Goal: Task Accomplishment & Management: Manage account settings

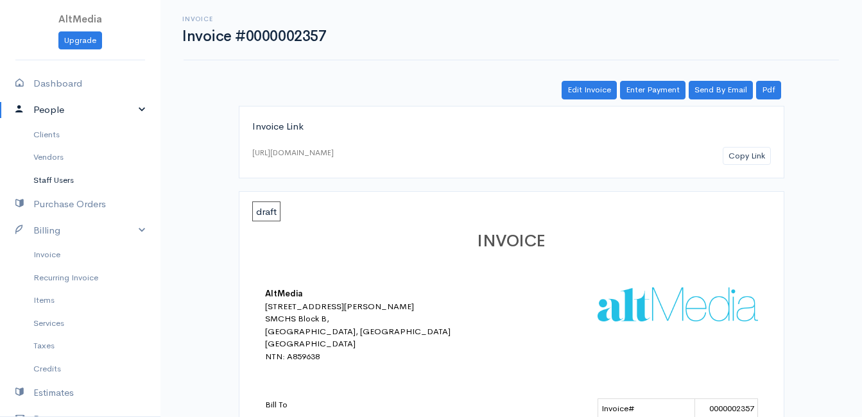
click at [85, 181] on link "Staff Users" at bounding box center [80, 180] width 160 height 23
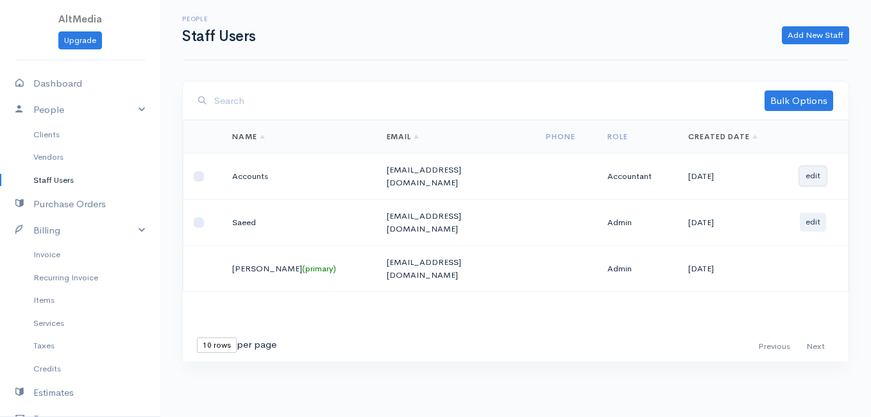
click at [819, 170] on button "edit" at bounding box center [813, 176] width 26 height 19
select select "8"
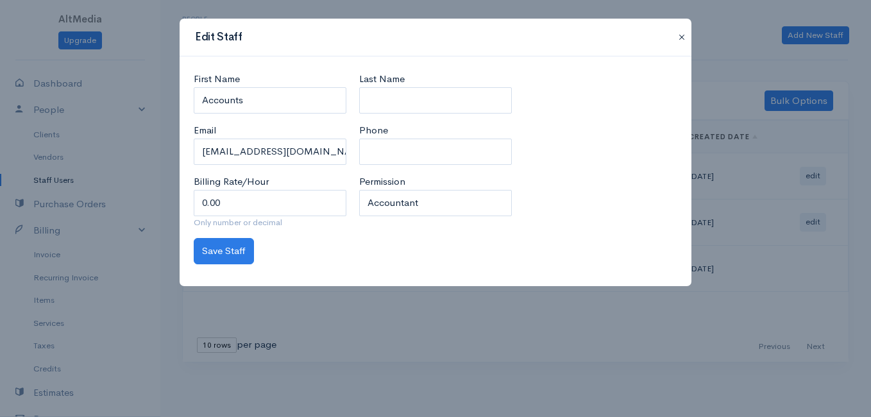
click at [687, 37] on button "button" at bounding box center [682, 37] width 21 height 15
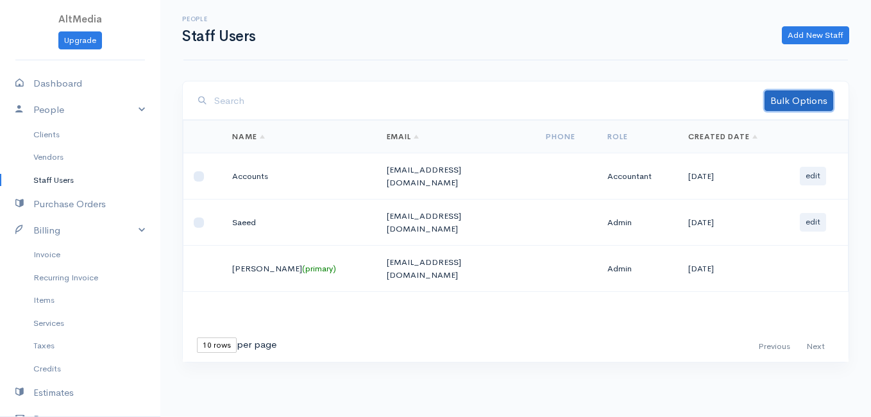
click at [789, 101] on link "Bulk Options" at bounding box center [799, 100] width 69 height 21
click at [780, 126] on link "Deleted" at bounding box center [781, 128] width 101 height 22
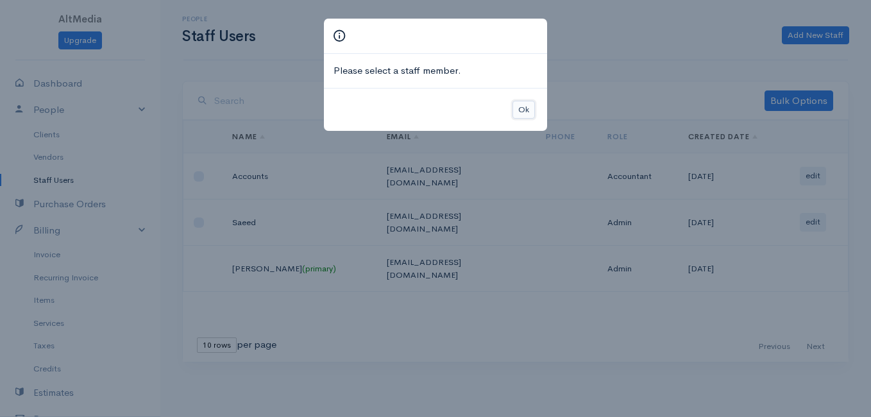
click at [531, 110] on button "Ok" at bounding box center [524, 110] width 22 height 19
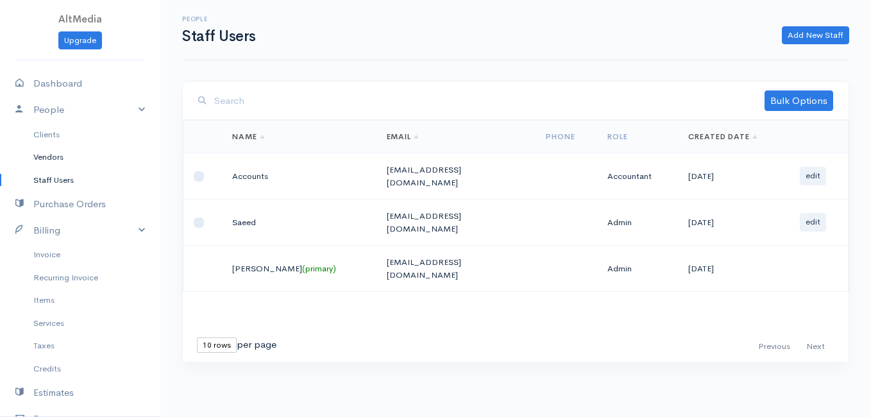
click at [56, 160] on link "Vendors" at bounding box center [80, 157] width 160 height 23
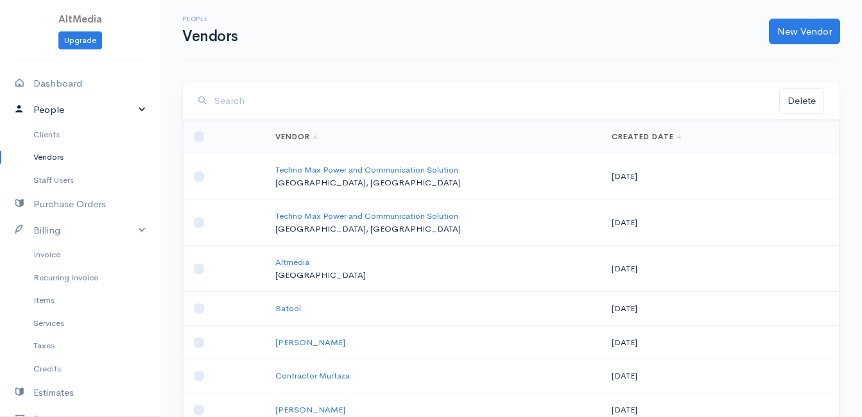
click at [116, 108] on link "People" at bounding box center [80, 110] width 160 height 26
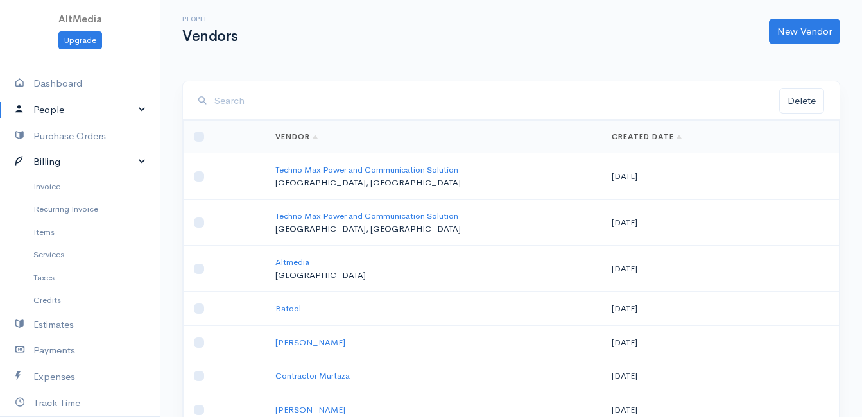
click at [80, 158] on link "Billing" at bounding box center [80, 162] width 160 height 26
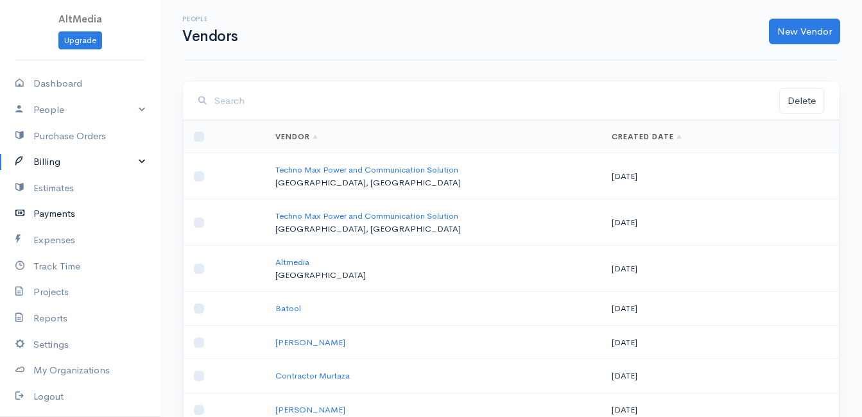
click at [64, 209] on link "Payments" at bounding box center [80, 214] width 160 height 26
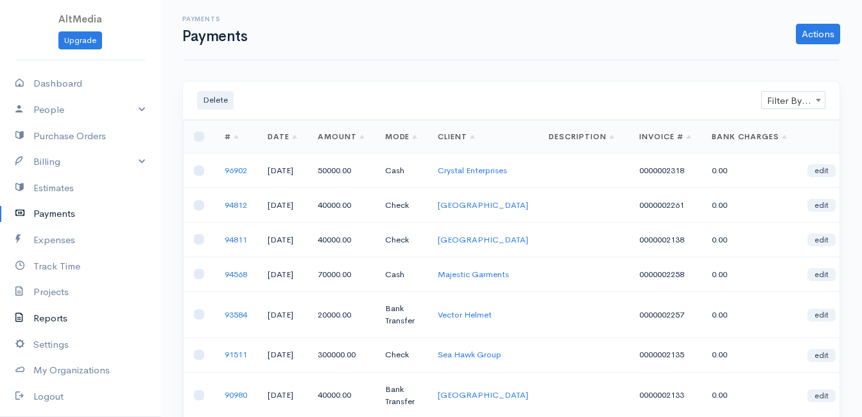
click at [61, 321] on link "Reports" at bounding box center [80, 318] width 160 height 26
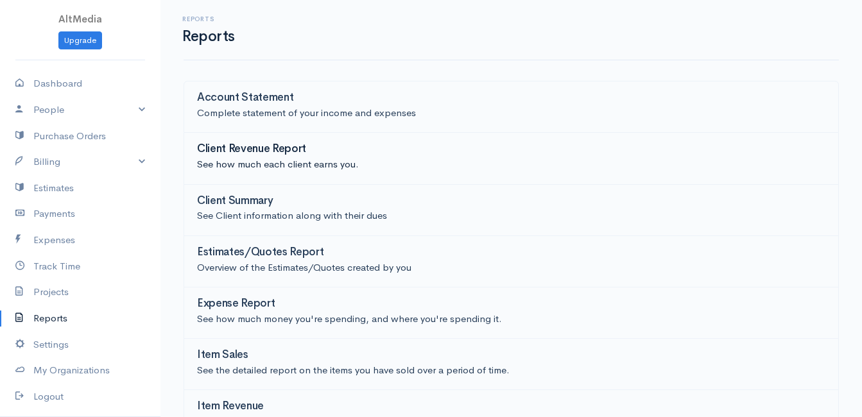
click at [297, 154] on h3 "Client Revenue Report" at bounding box center [251, 149] width 109 height 12
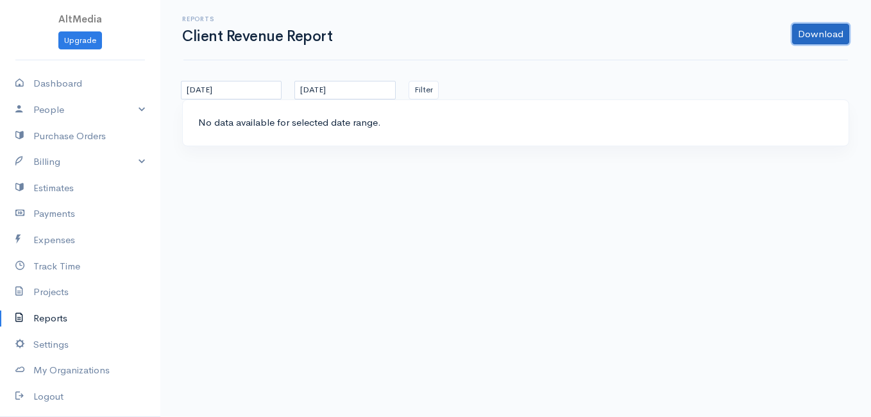
click at [823, 38] on link "Download" at bounding box center [820, 34] width 57 height 21
click at [635, 40] on div "Download PDF CSV" at bounding box center [597, 34] width 517 height 21
